Goal: Check status: Check status

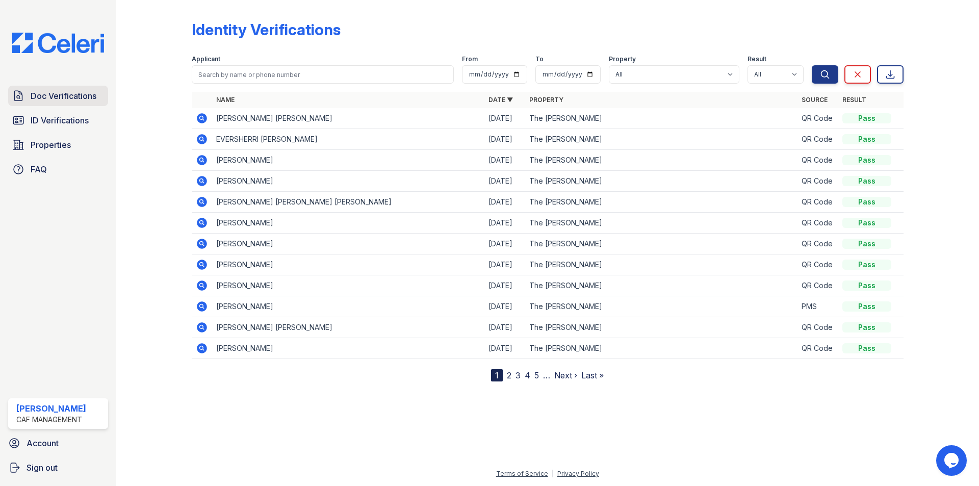
click at [105, 89] on link "Doc Verifications" at bounding box center [58, 96] width 100 height 20
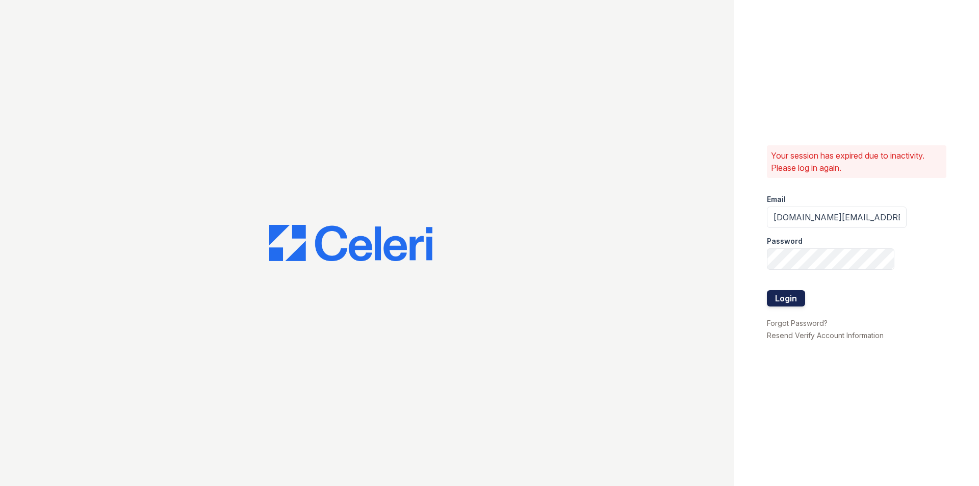
click at [788, 296] on button "Login" at bounding box center [786, 298] width 38 height 16
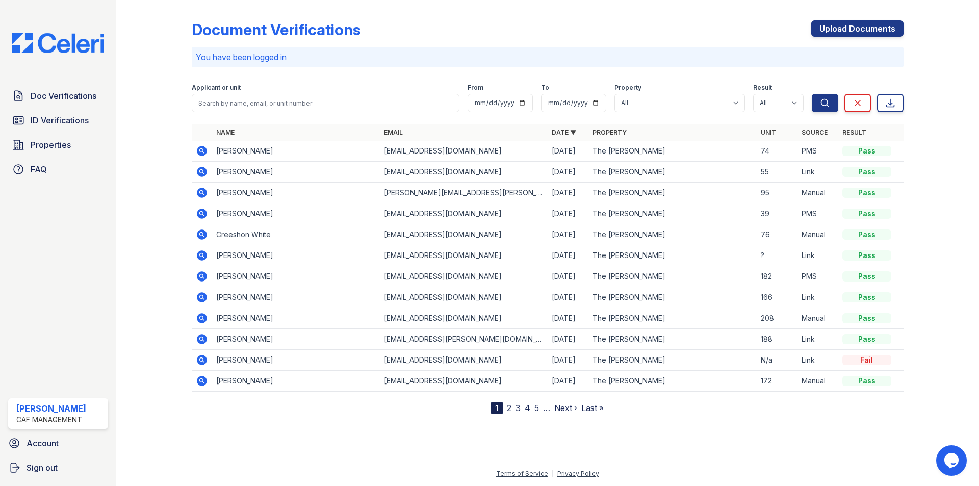
click at [205, 150] on icon at bounding box center [202, 151] width 10 height 10
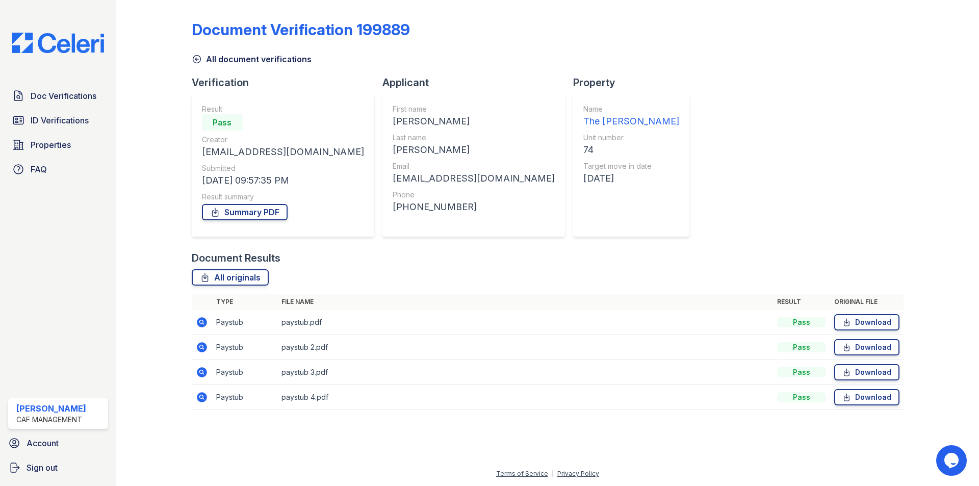
click at [197, 324] on icon at bounding box center [202, 322] width 12 height 12
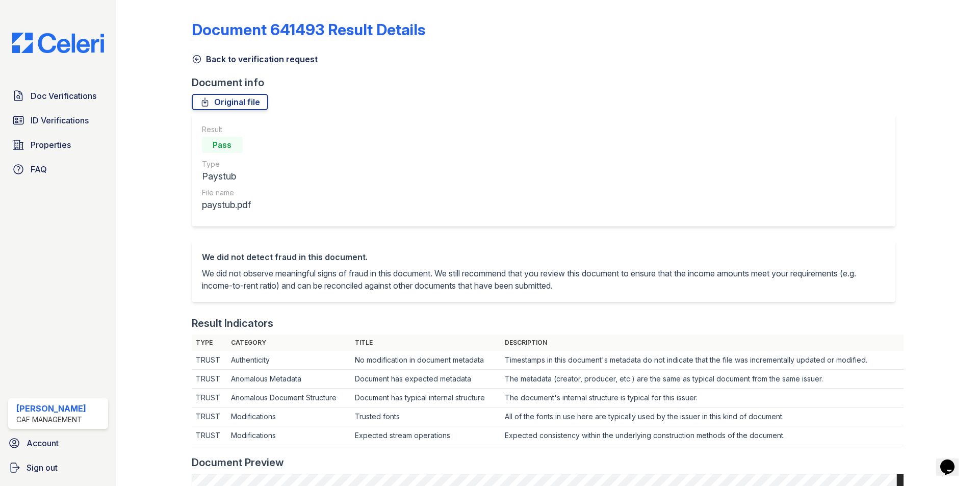
click at [239, 60] on link "Back to verification request" at bounding box center [255, 59] width 126 height 12
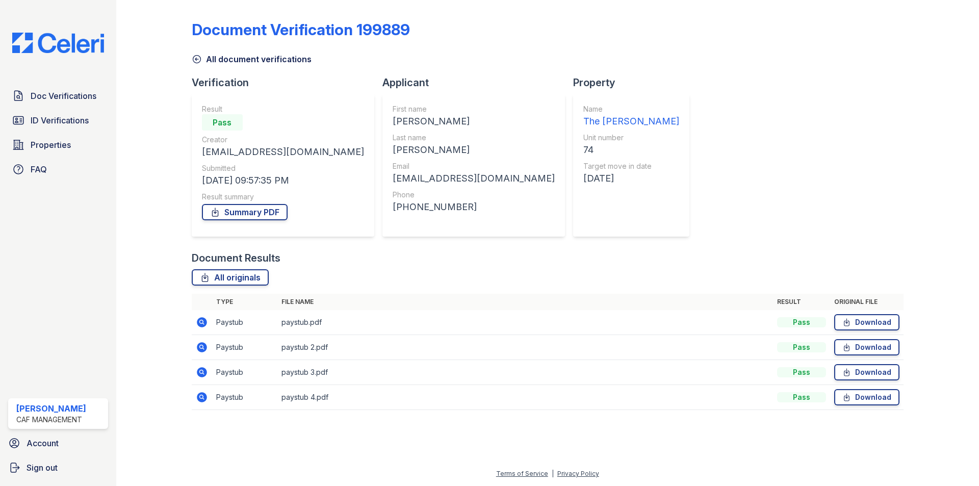
click at [202, 349] on icon at bounding box center [202, 347] width 10 height 10
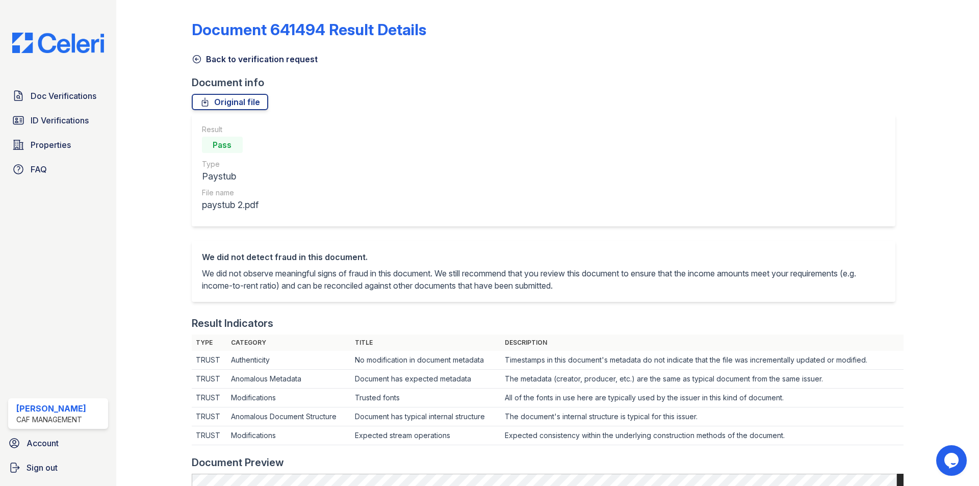
click at [275, 62] on link "Back to verification request" at bounding box center [255, 59] width 126 height 12
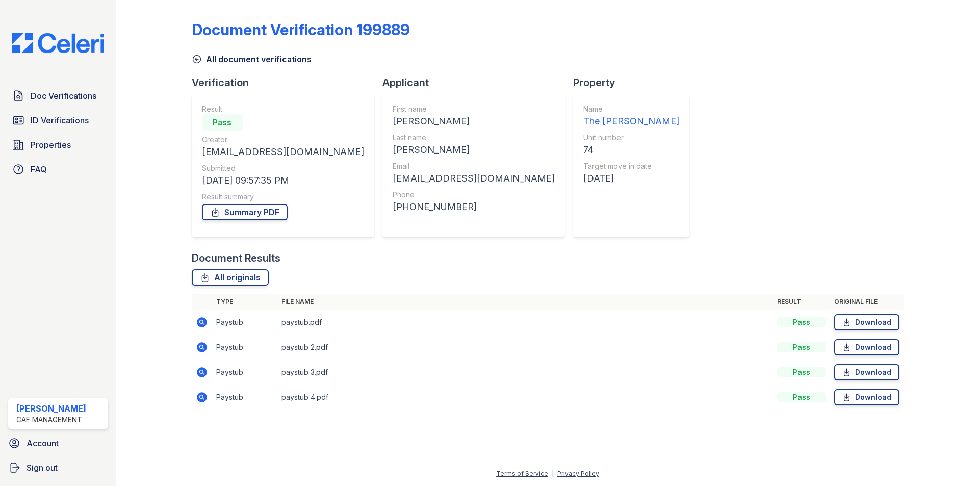
click at [207, 369] on icon at bounding box center [202, 372] width 12 height 12
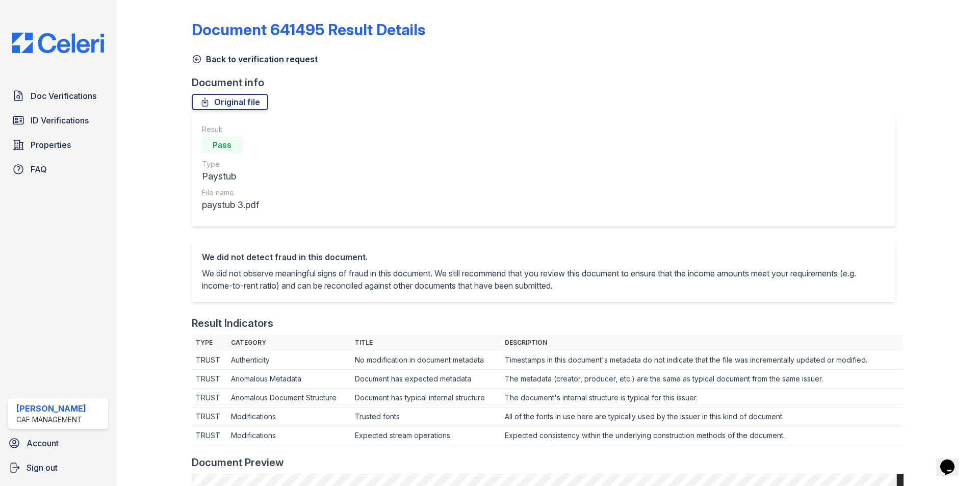
click at [261, 62] on link "Back to verification request" at bounding box center [255, 59] width 126 height 12
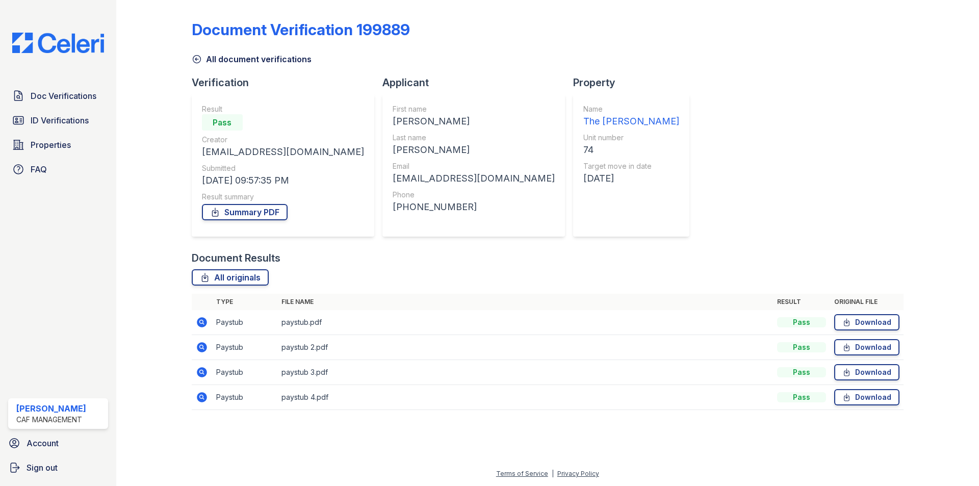
click at [204, 396] on icon at bounding box center [202, 397] width 10 height 10
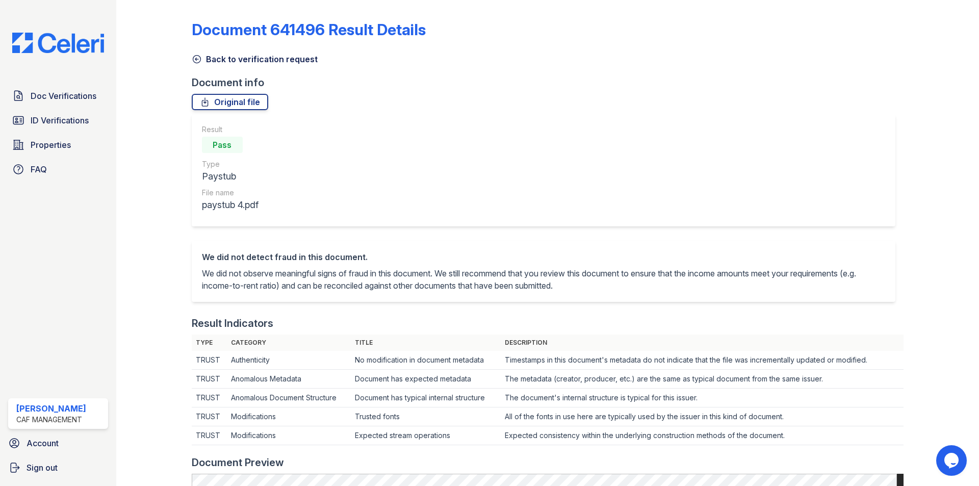
click at [277, 63] on link "Back to verification request" at bounding box center [255, 59] width 126 height 12
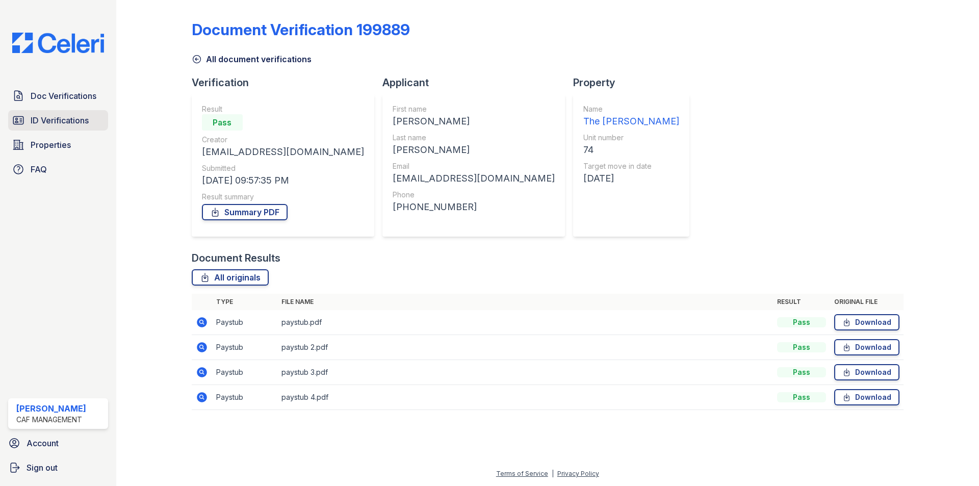
click at [62, 111] on link "ID Verifications" at bounding box center [58, 120] width 100 height 20
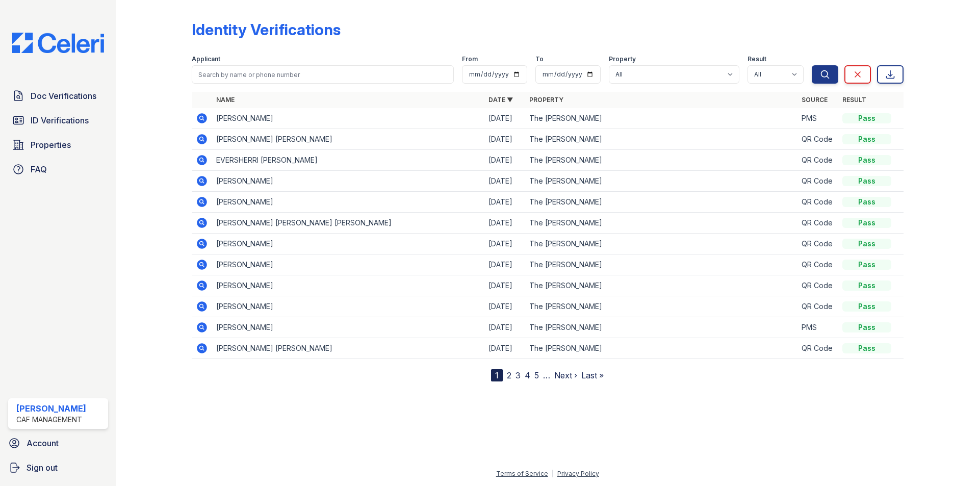
click at [198, 125] on td at bounding box center [202, 118] width 20 height 21
click at [199, 121] on icon at bounding box center [202, 118] width 10 height 10
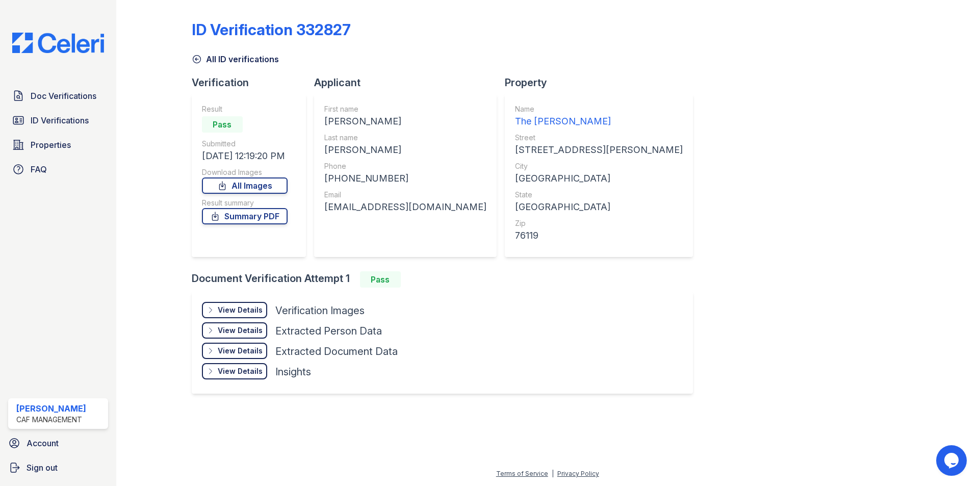
click at [232, 310] on div "View Details" at bounding box center [240, 310] width 45 height 10
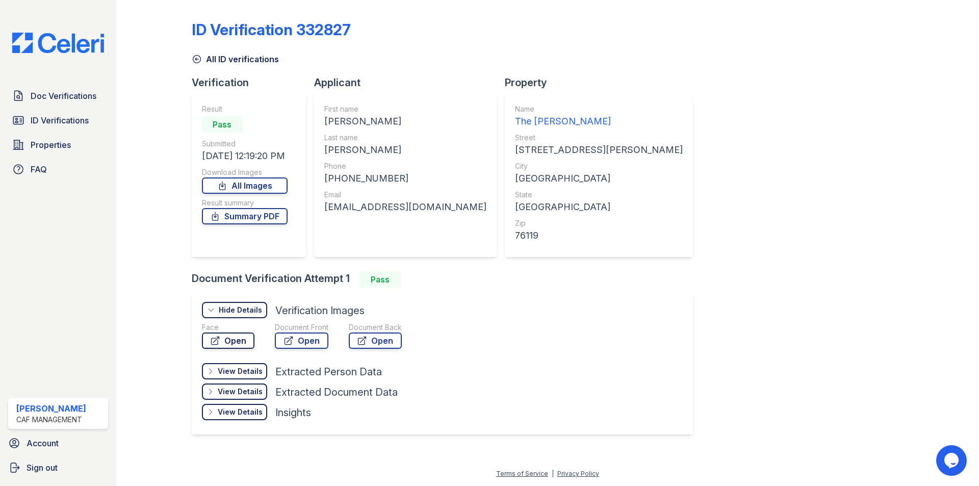
click at [209, 339] on link "Open" at bounding box center [228, 341] width 53 height 16
click at [266, 213] on link "Summary PDF" at bounding box center [245, 216] width 86 height 16
click at [87, 96] on span "Doc Verifications" at bounding box center [64, 96] width 66 height 12
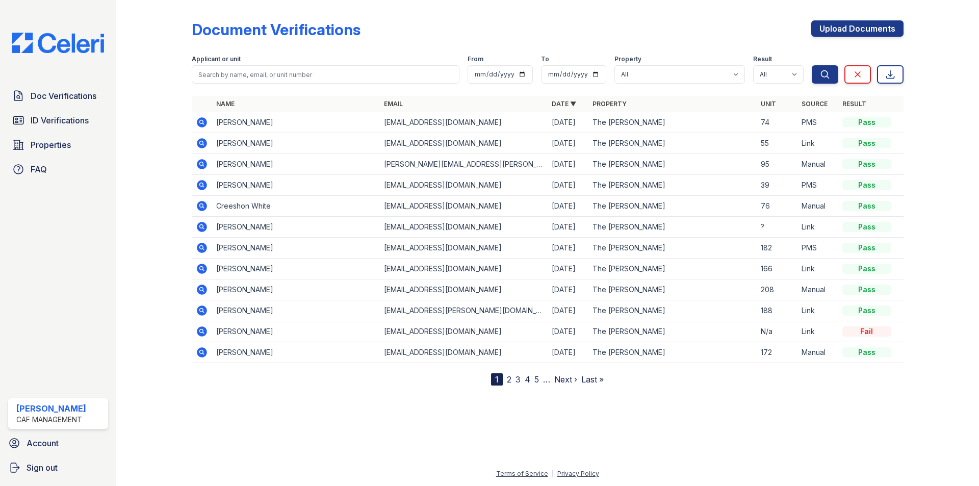
click at [199, 123] on icon at bounding box center [202, 122] width 10 height 10
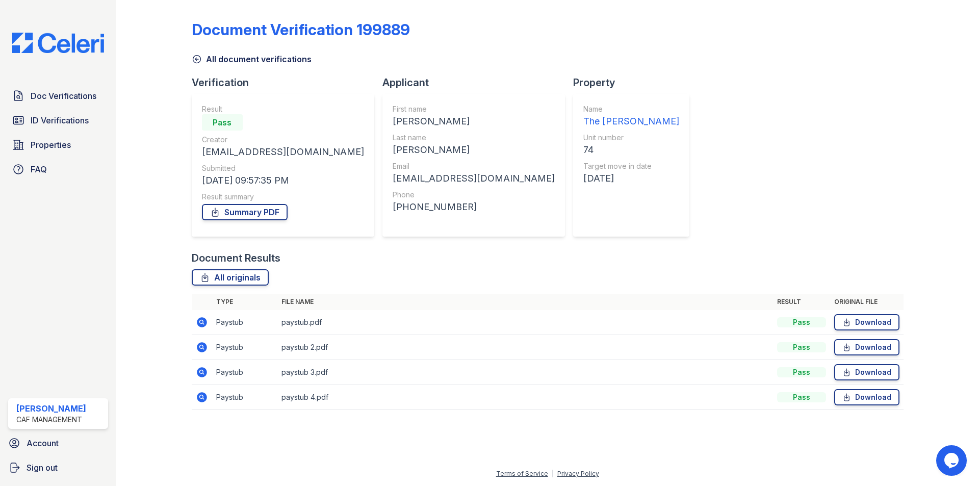
click at [201, 321] on icon at bounding box center [201, 321] width 3 height 3
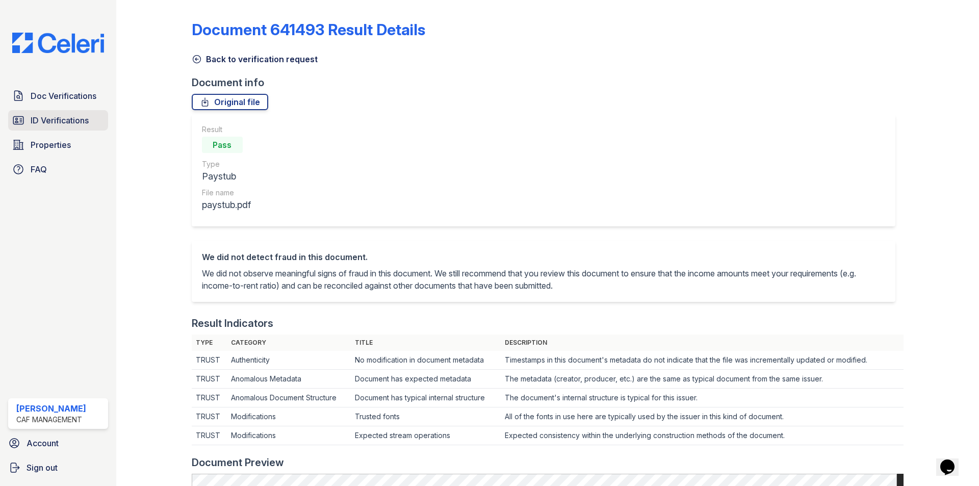
click at [74, 118] on span "ID Verifications" at bounding box center [60, 120] width 58 height 12
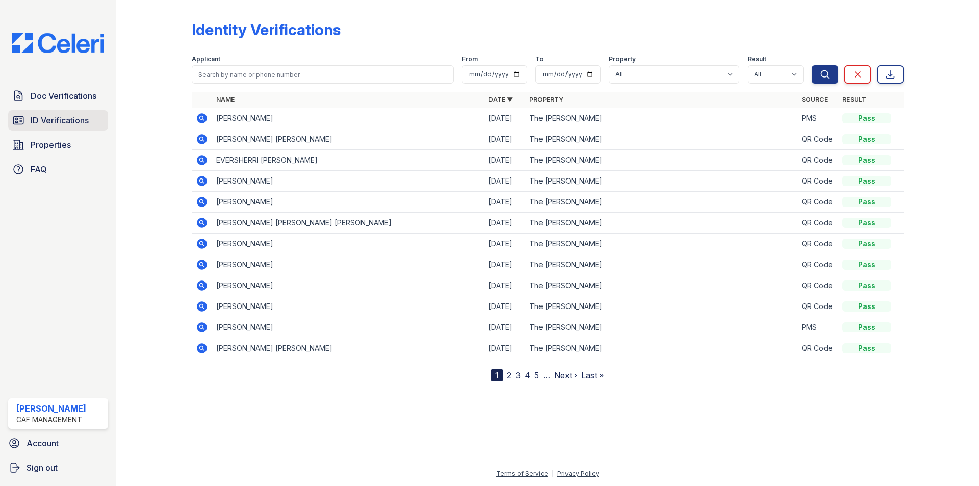
click at [24, 120] on link "ID Verifications" at bounding box center [58, 120] width 100 height 20
click at [115, 90] on div "Doc Verifications ID Verifications Properties FAQ Elizabeth Metts CAF Managemen…" at bounding box center [58, 243] width 116 height 486
click at [69, 91] on span "Doc Verifications" at bounding box center [64, 96] width 66 height 12
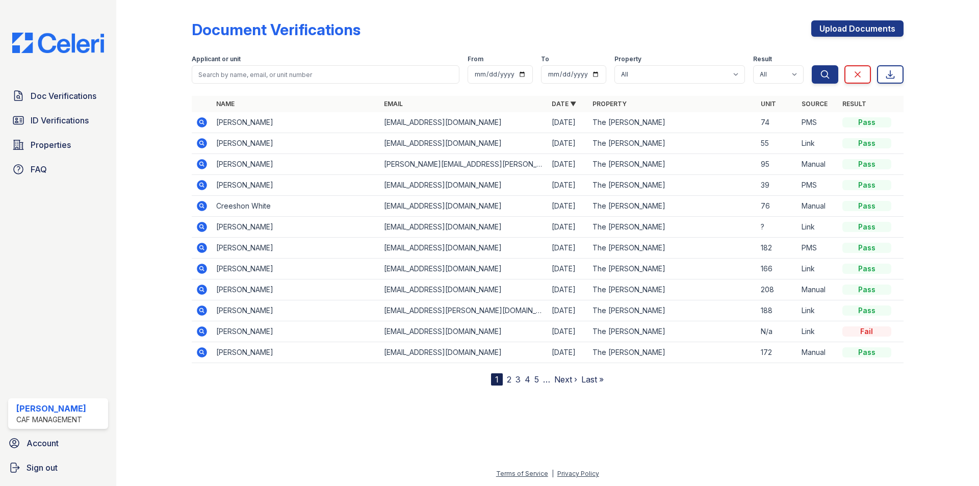
click at [200, 118] on icon at bounding box center [202, 122] width 12 height 12
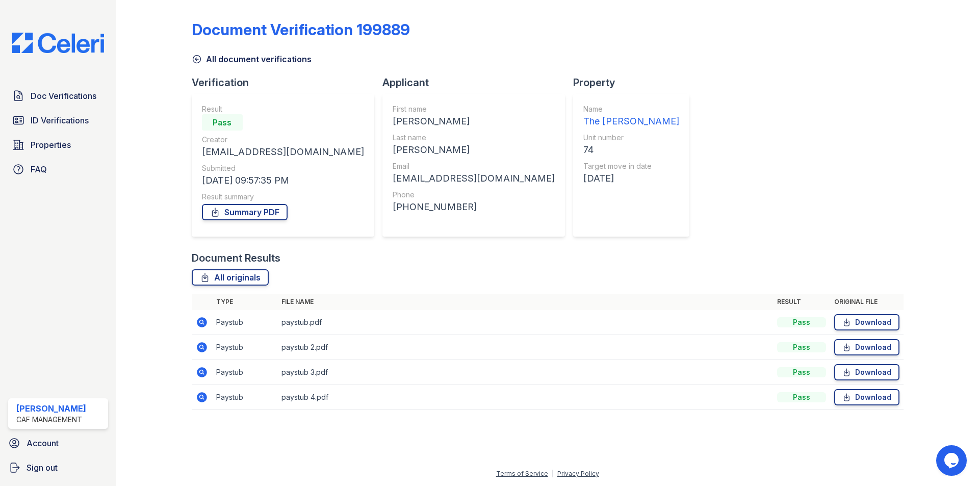
click at [207, 321] on icon at bounding box center [202, 322] width 10 height 10
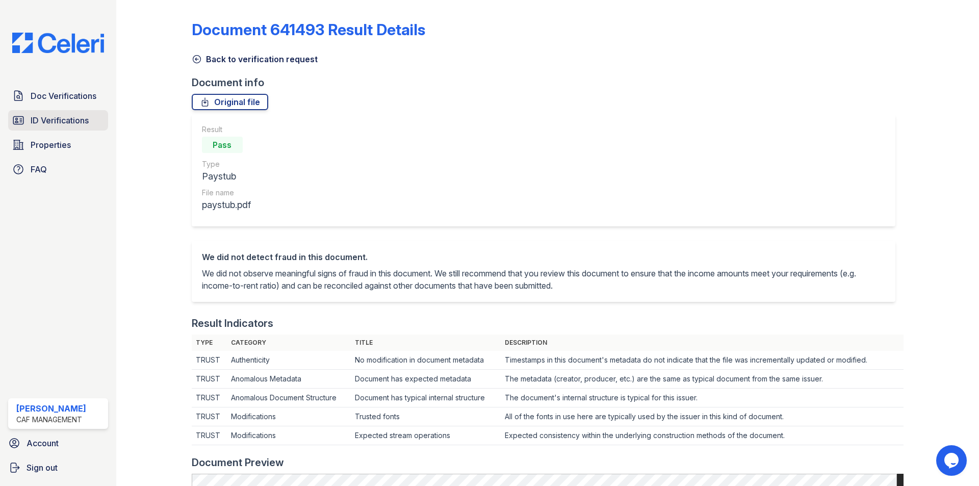
click at [63, 122] on span "ID Verifications" at bounding box center [60, 120] width 58 height 12
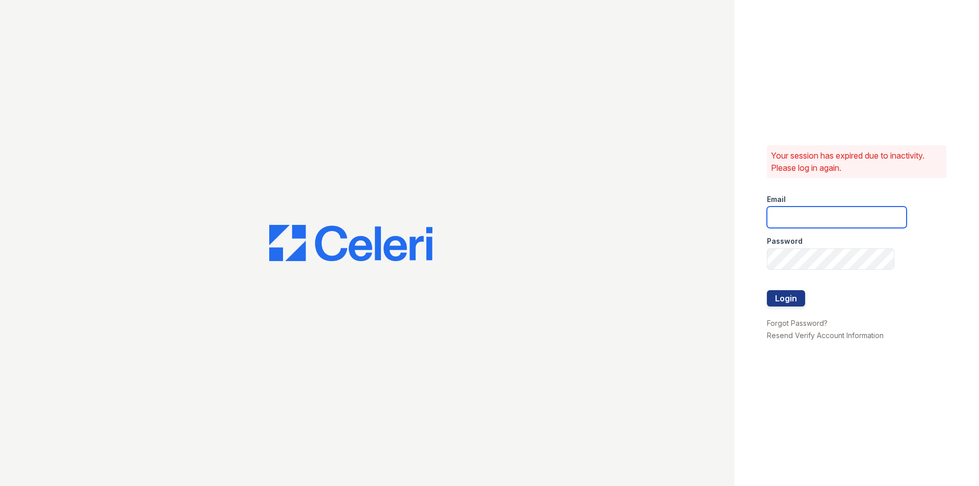
type input "kimberly.am@cafmanagement.com"
click at [788, 291] on button "Login" at bounding box center [786, 298] width 38 height 16
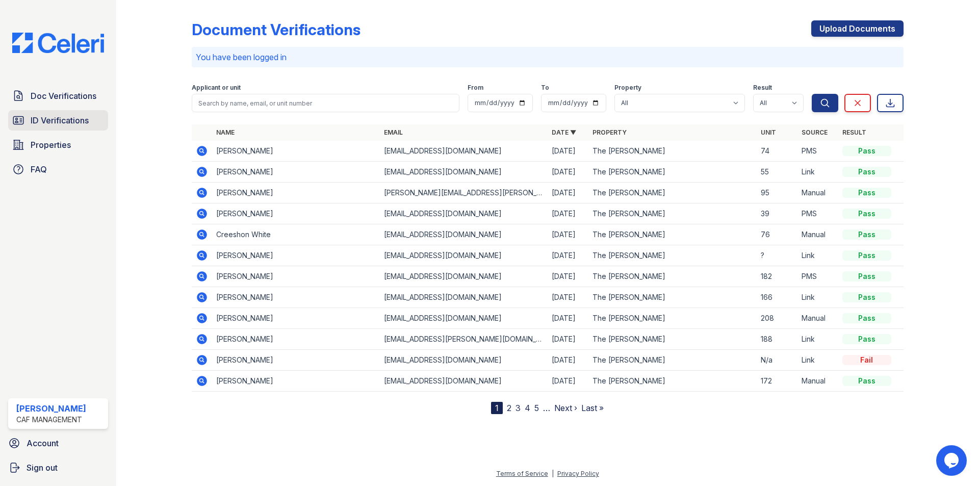
click at [43, 121] on span "ID Verifications" at bounding box center [60, 120] width 58 height 12
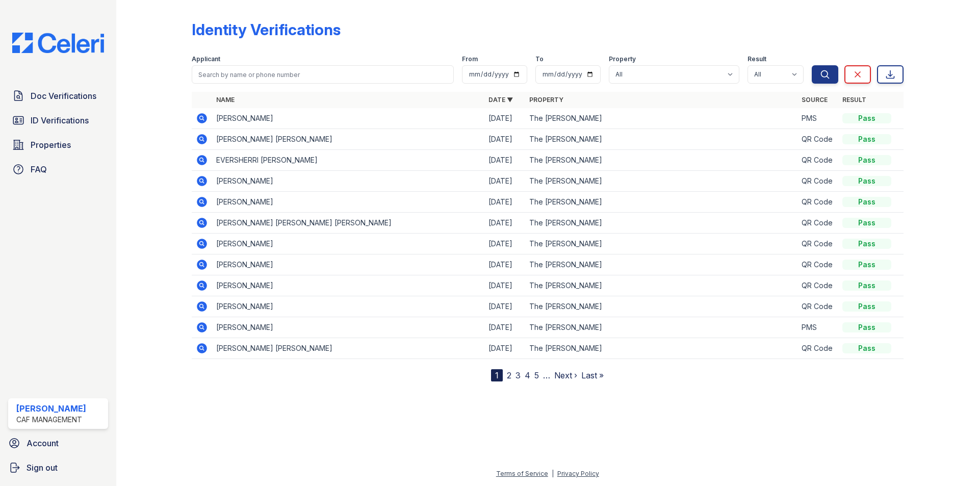
click at [210, 116] on td at bounding box center [202, 118] width 20 height 21
click at [204, 117] on icon at bounding box center [202, 118] width 10 height 10
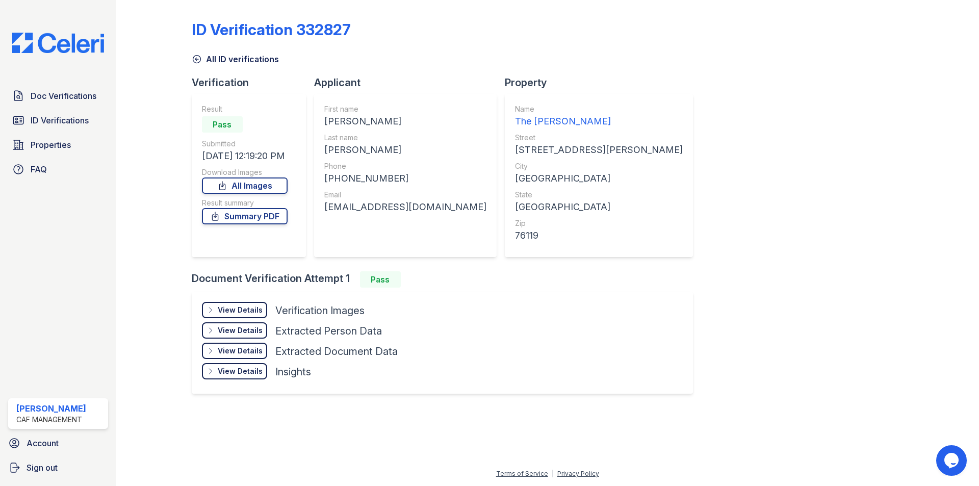
click at [255, 304] on div "View Details Details" at bounding box center [234, 310] width 65 height 16
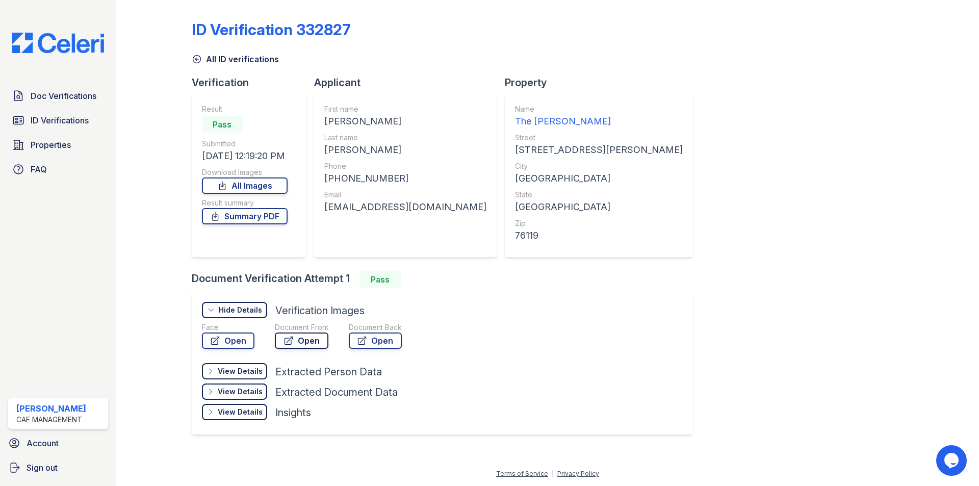
click at [304, 343] on link "Open" at bounding box center [302, 341] width 54 height 16
